Goal: Information Seeking & Learning: Learn about a topic

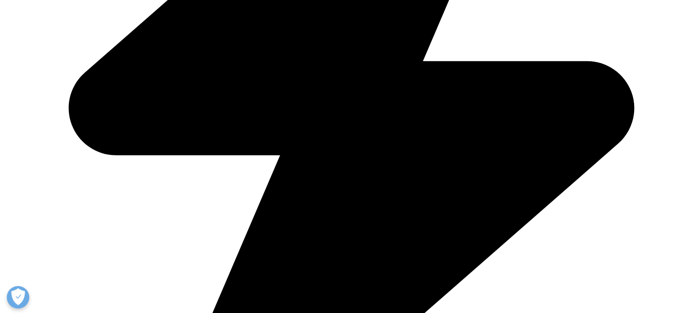
scroll to position [497, 0]
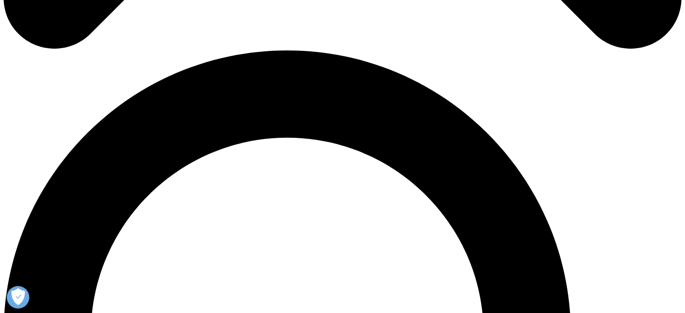
scroll to position [676, 0]
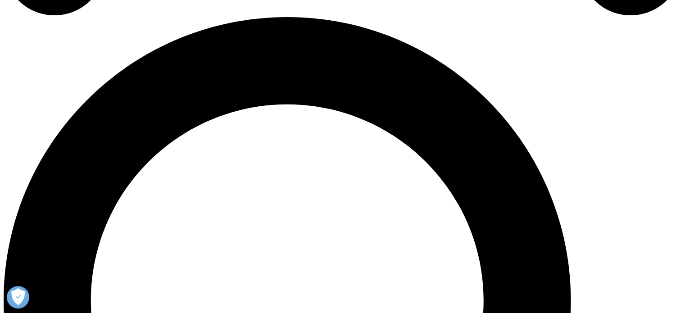
drag, startPoint x: 167, startPoint y: 156, endPoint x: 288, endPoint y: 172, distance: 122.2
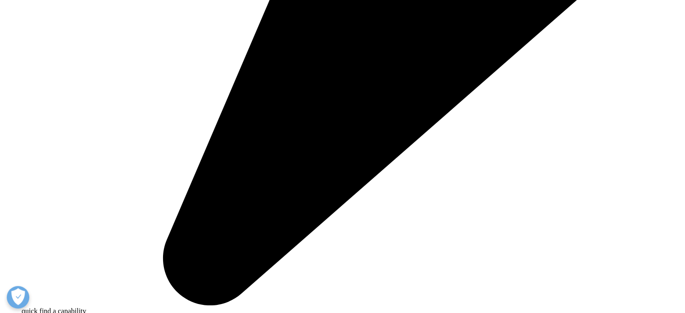
copy span "The pattern of M&A deal activity in [DATE] showed a decisive shift in acquirers…"
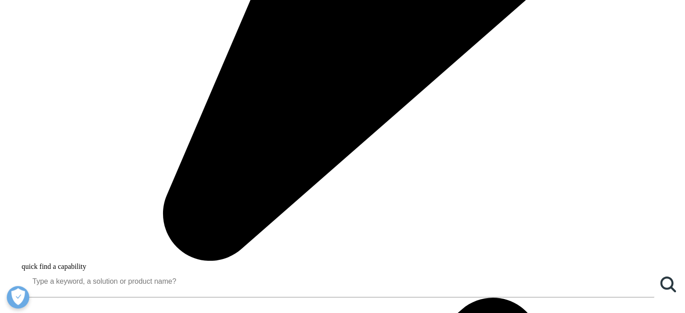
scroll to position [721, 0]
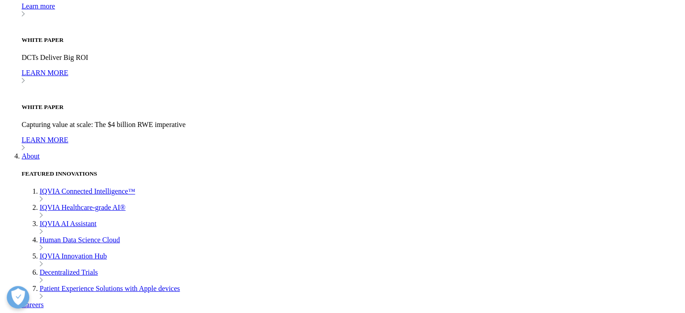
scroll to position [2612, 0]
